Goal: Ask a question

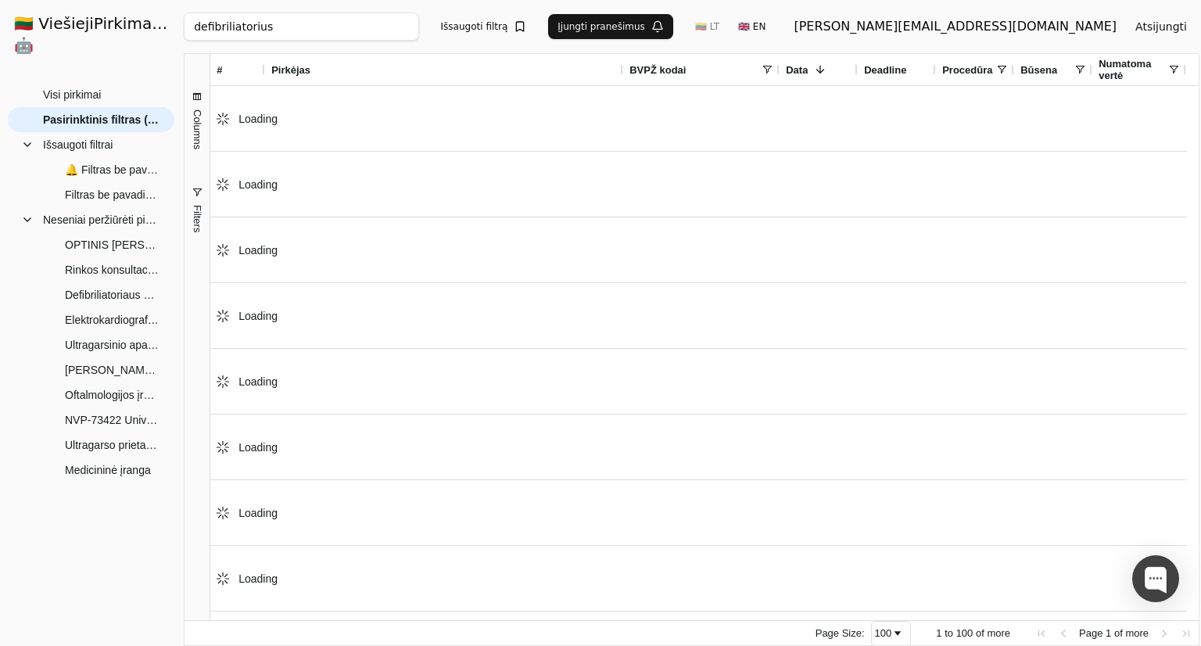
click at [389, 22] on input "defibriliatorius" at bounding box center [301, 27] width 235 height 28
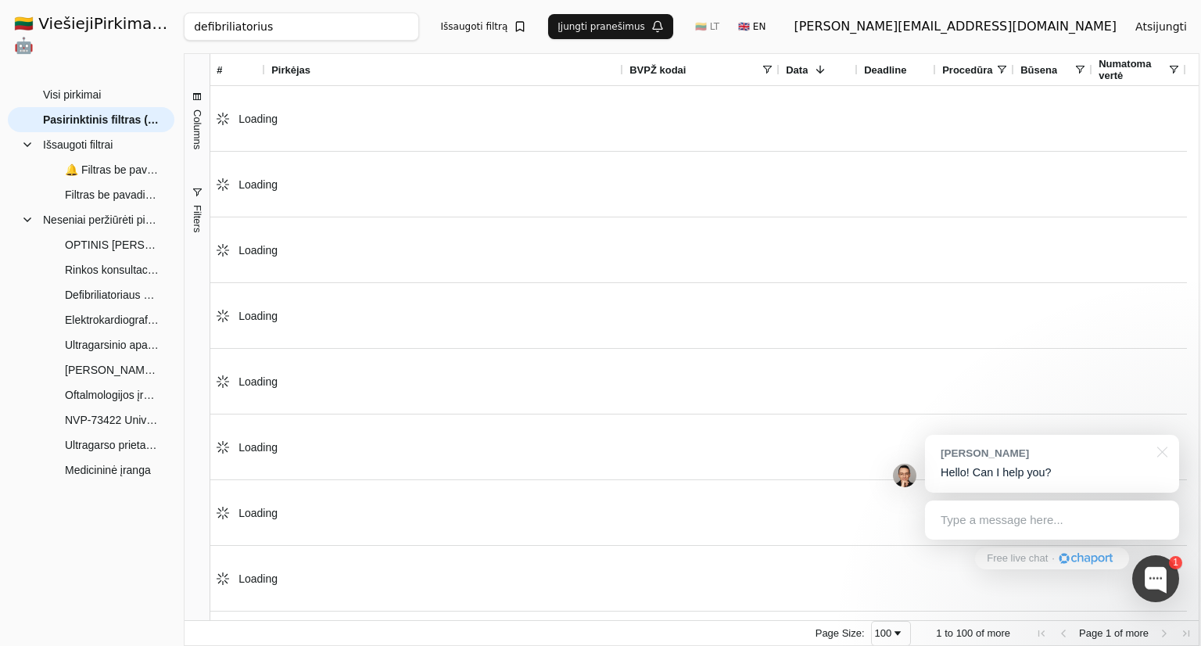
paste input "Viešoji įstaiga Kelmės rajono pirminės sveikatos priežiūros centra"
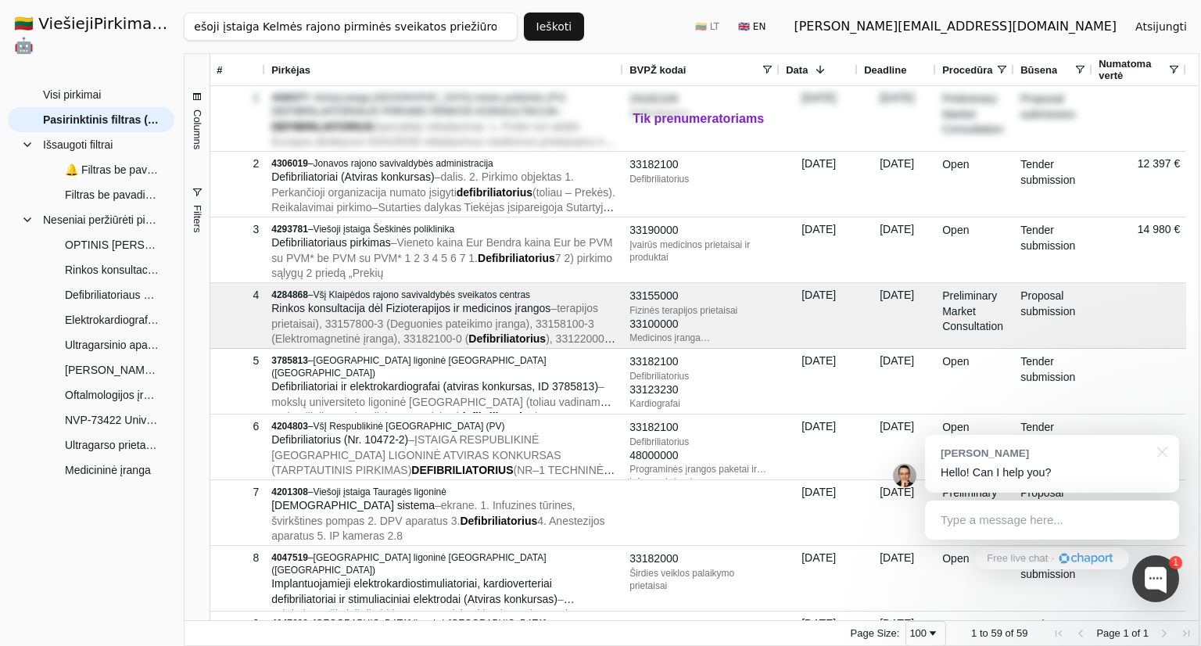
type input "Viešoji įstaiga Kelmės rajono pirminės sveikatos priežiūros centras"
click at [564, 30] on button "Ieškoti" at bounding box center [554, 27] width 61 height 28
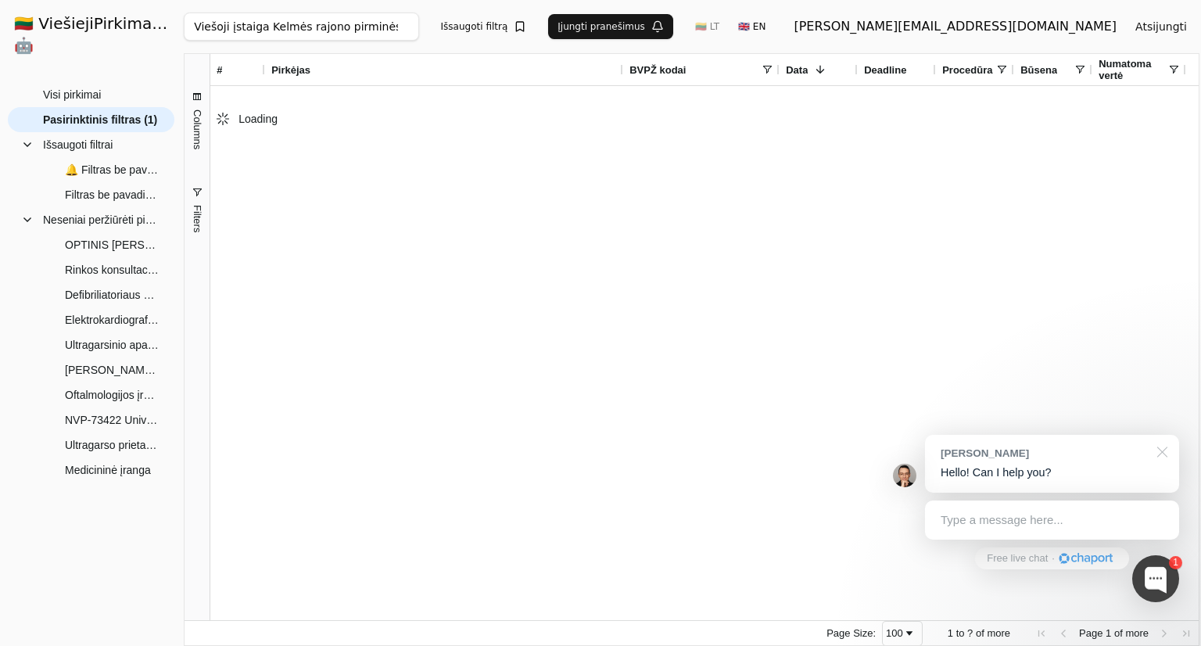
click at [1166, 457] on div at bounding box center [1159, 451] width 39 height 32
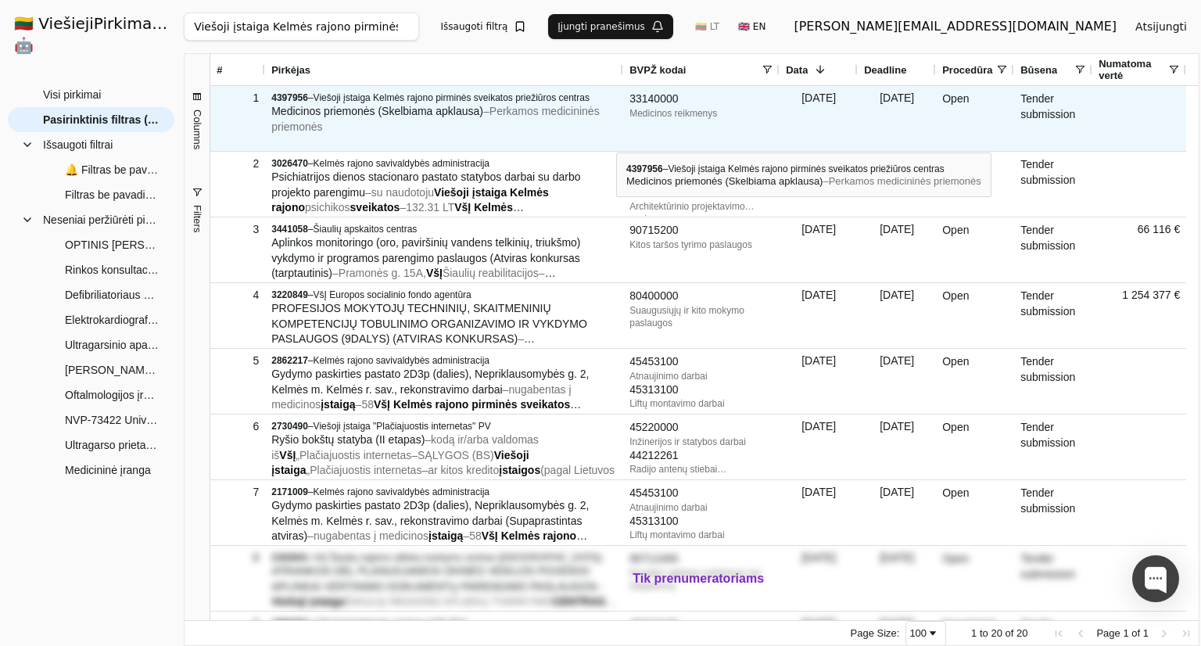
click at [616, 138] on div "4397956 – Viešoji įstaiga Kelmės rajono pirminės sveikatos priežiūros centras M…" at bounding box center [444, 118] width 358 height 65
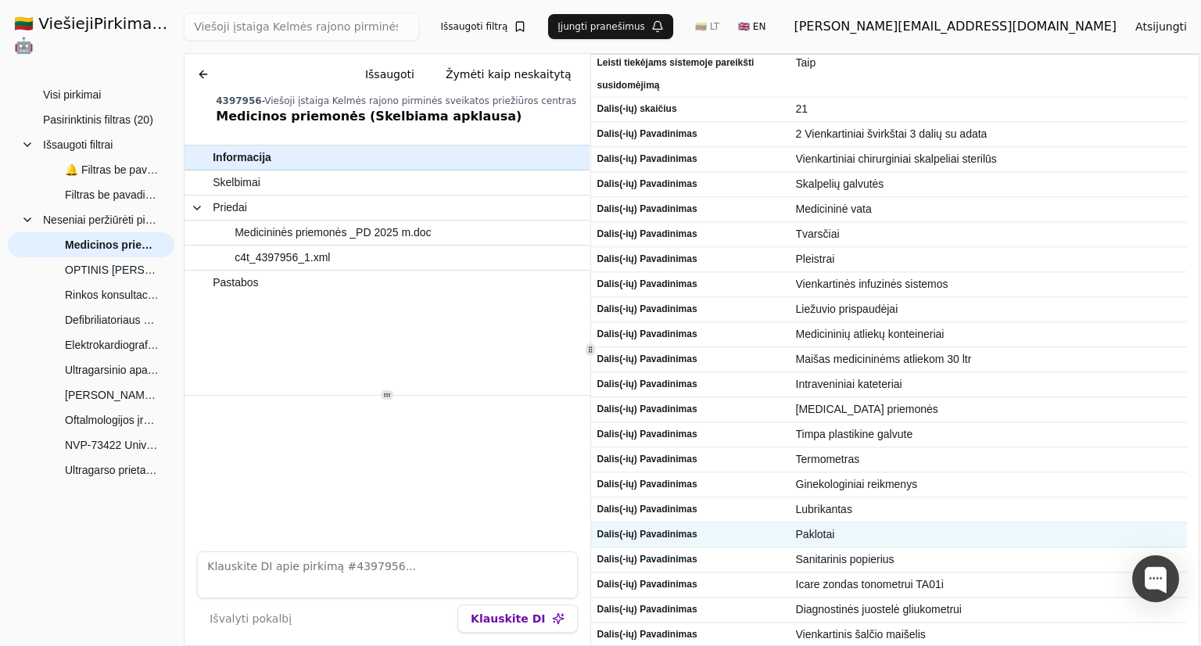
scroll to position [547, 0]
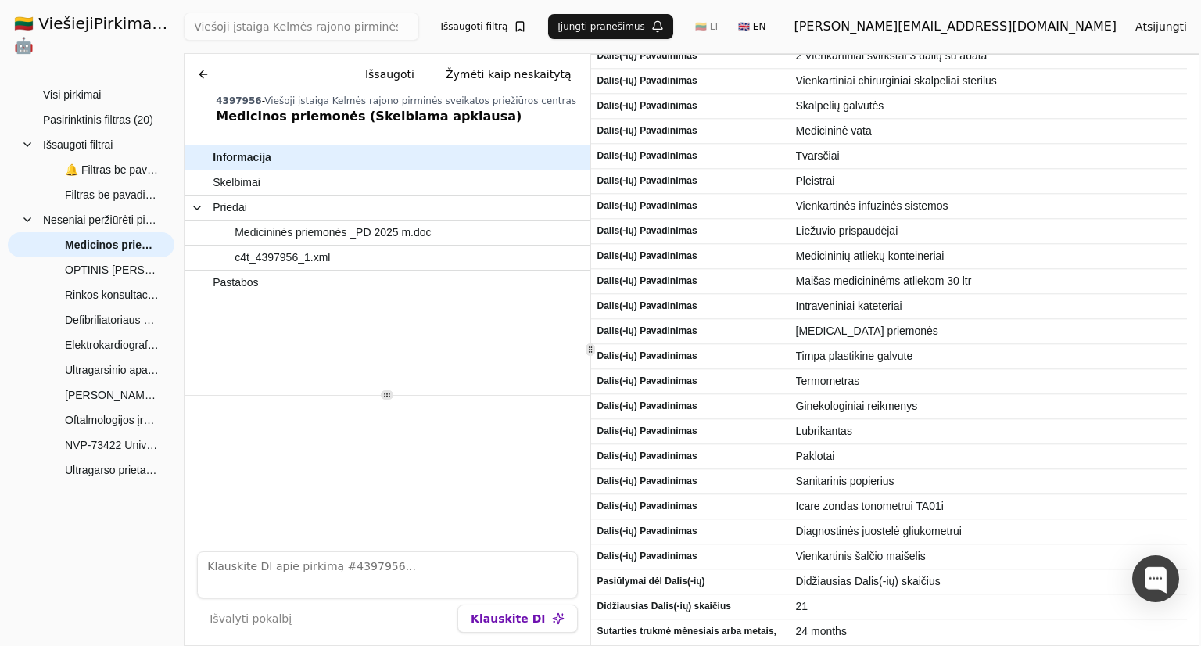
click at [299, 545] on div "Išvalyti pokalbį Klauskite DI" at bounding box center [387, 592] width 405 height 106
click at [303, 564] on textarea at bounding box center [387, 574] width 380 height 47
type textarea "koks pirkimo numeris?"
click at [521, 625] on button "Klauskite DI" at bounding box center [517, 618] width 120 height 28
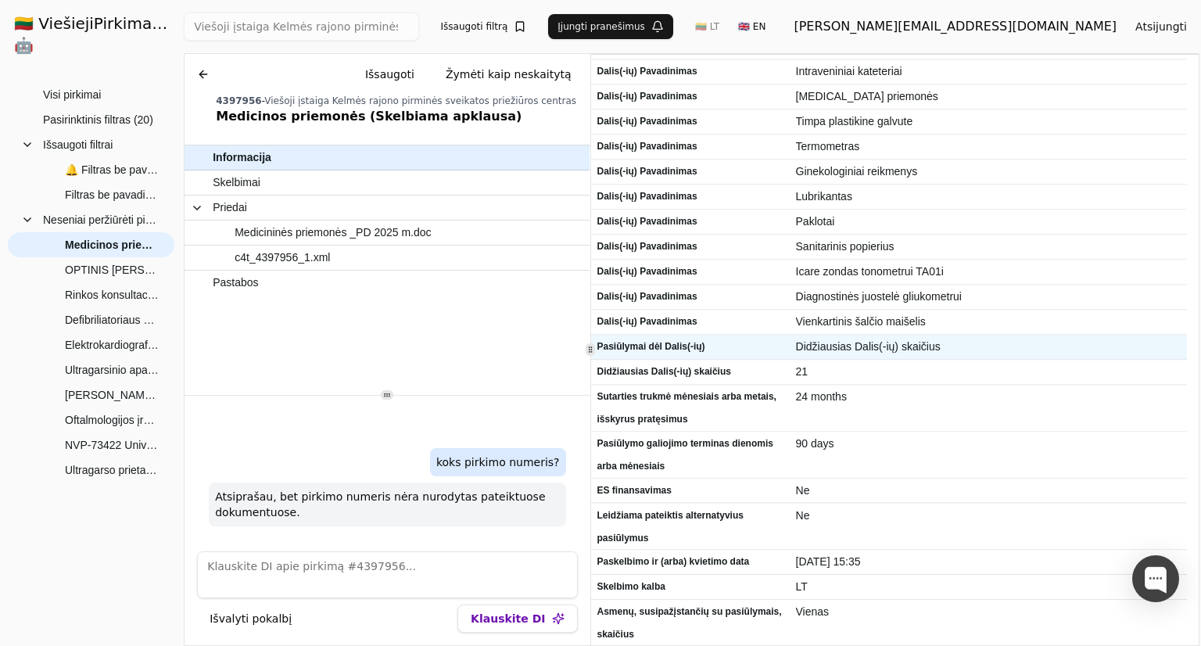
scroll to position [783, 0]
